Goal: Use online tool/utility: Utilize a website feature to perform a specific function

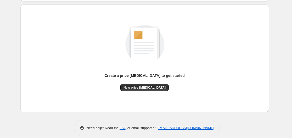
scroll to position [52, 0]
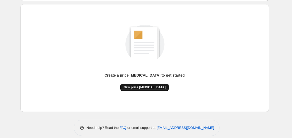
click at [135, 85] on button "New price [MEDICAL_DATA]" at bounding box center [144, 87] width 48 height 7
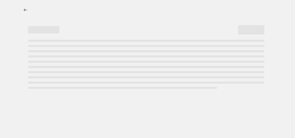
select select "percentage"
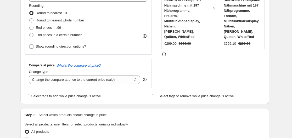
scroll to position [105, 0]
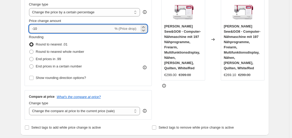
click at [79, 29] on input "-10" at bounding box center [71, 29] width 85 height 8
type input "-1"
type input "-35"
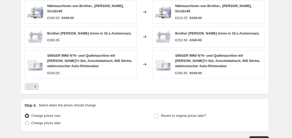
scroll to position [406, 0]
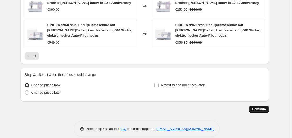
click at [261, 106] on button "Continue" at bounding box center [259, 109] width 20 height 7
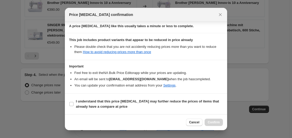
scroll to position [82, 0]
click at [77, 101] on b "I understand that this price change job may further reduce the prices of items …" at bounding box center [147, 103] width 143 height 9
click at [69, 103] on section "I understand that this price change job may further reduce the prices of items …" at bounding box center [146, 103] width 162 height 21
click at [71, 105] on input "I understand that this price change job may further reduce the prices of items …" at bounding box center [71, 104] width 4 height 4
checkbox input "true"
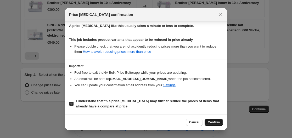
click at [215, 121] on span "Confirm" at bounding box center [214, 122] width 12 height 4
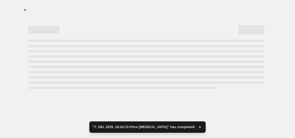
select select "percentage"
